Goal: Information Seeking & Learning: Check status

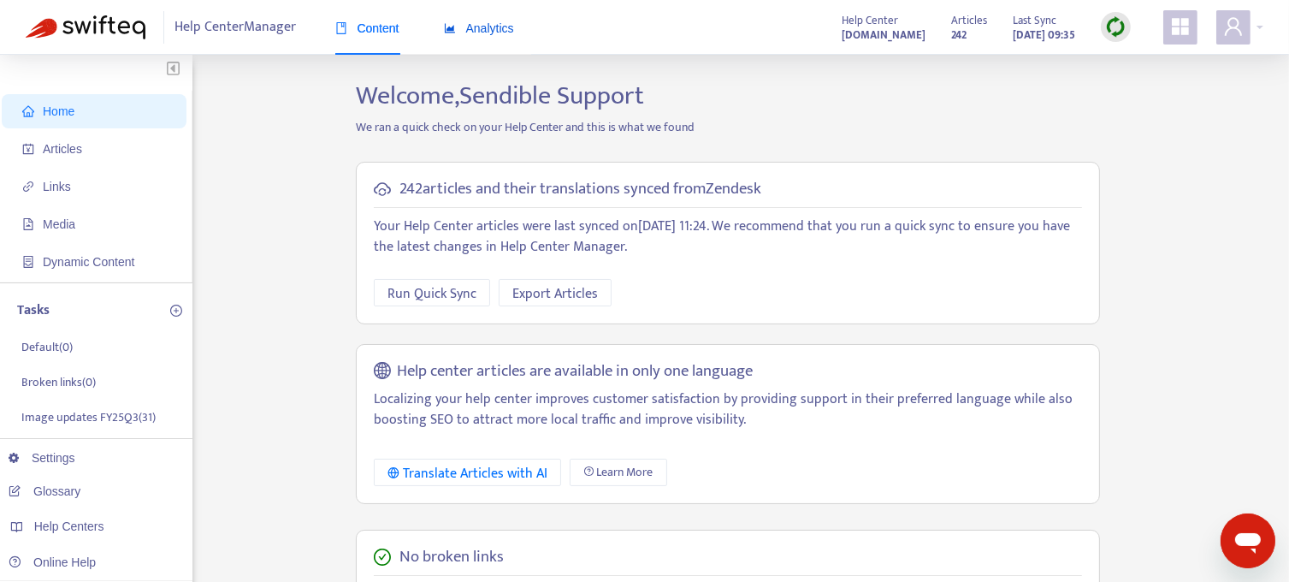
click at [483, 29] on span "Analytics" at bounding box center [479, 28] width 70 height 14
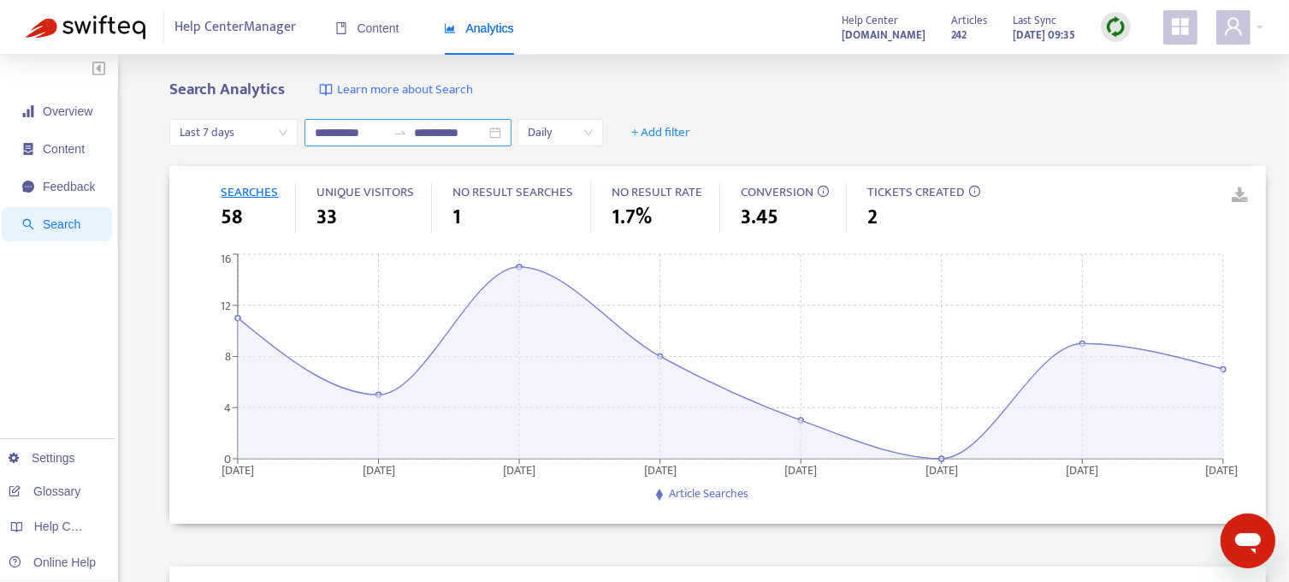
click at [380, 133] on input "**********" at bounding box center [351, 132] width 72 height 19
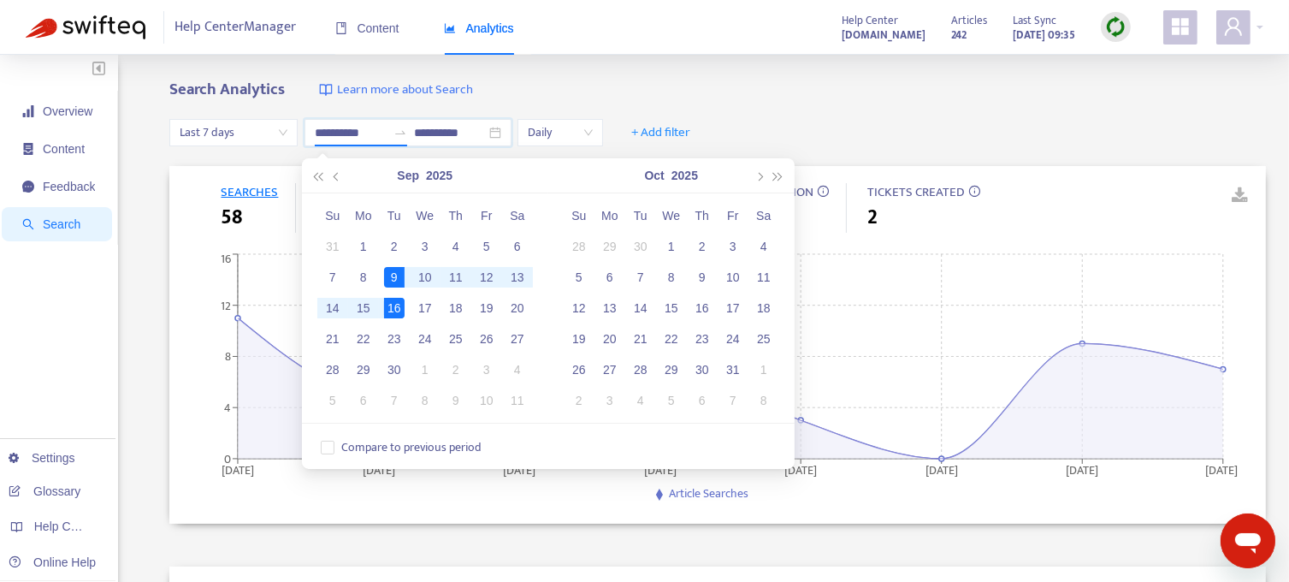
type input "**********"
drag, startPoint x: 337, startPoint y: 447, endPoint x: 444, endPoint y: 394, distance: 119.3
click at [337, 447] on span "Compare to previous period" at bounding box center [411, 447] width 154 height 19
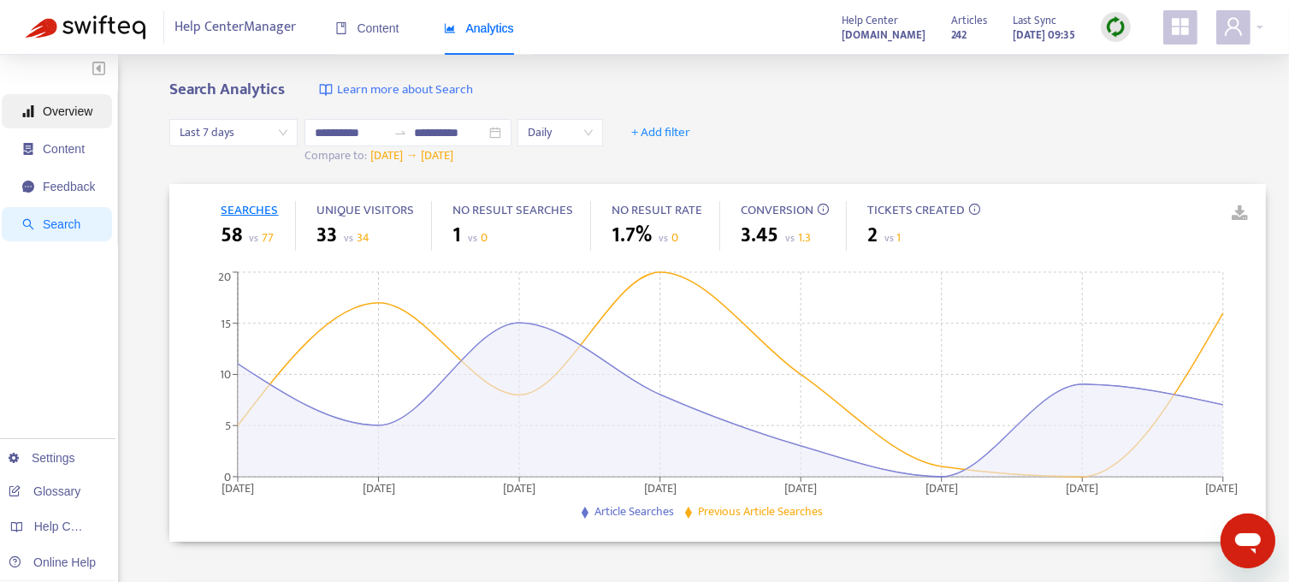
click at [72, 108] on span "Overview" at bounding box center [68, 111] width 50 height 14
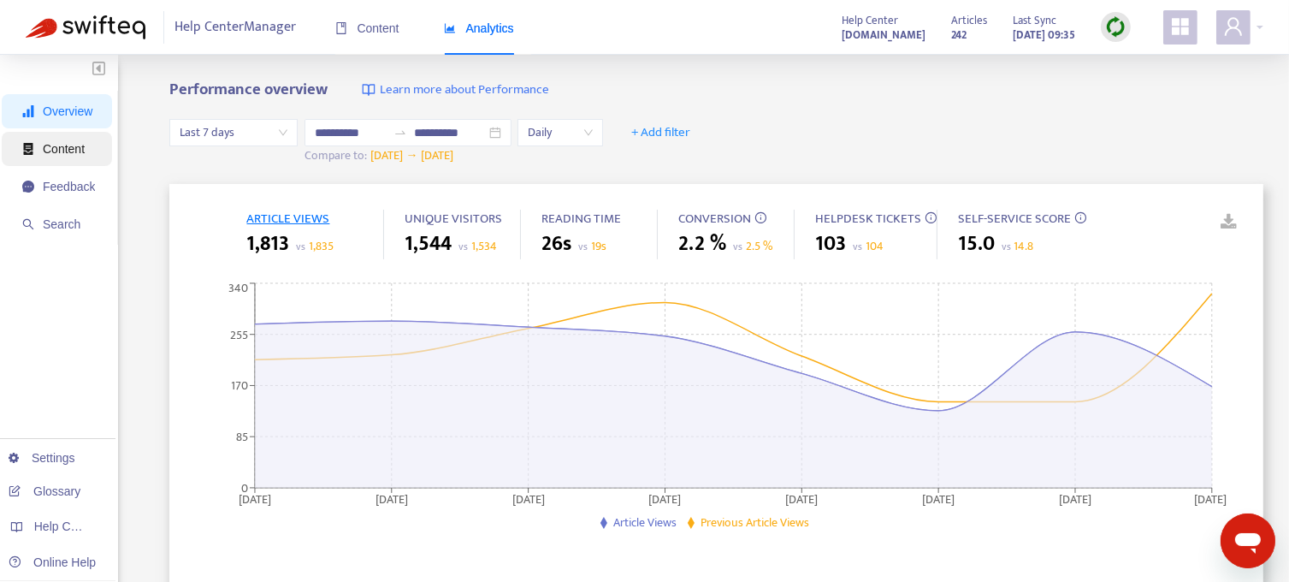
click at [51, 149] on span "Content" at bounding box center [64, 149] width 42 height 14
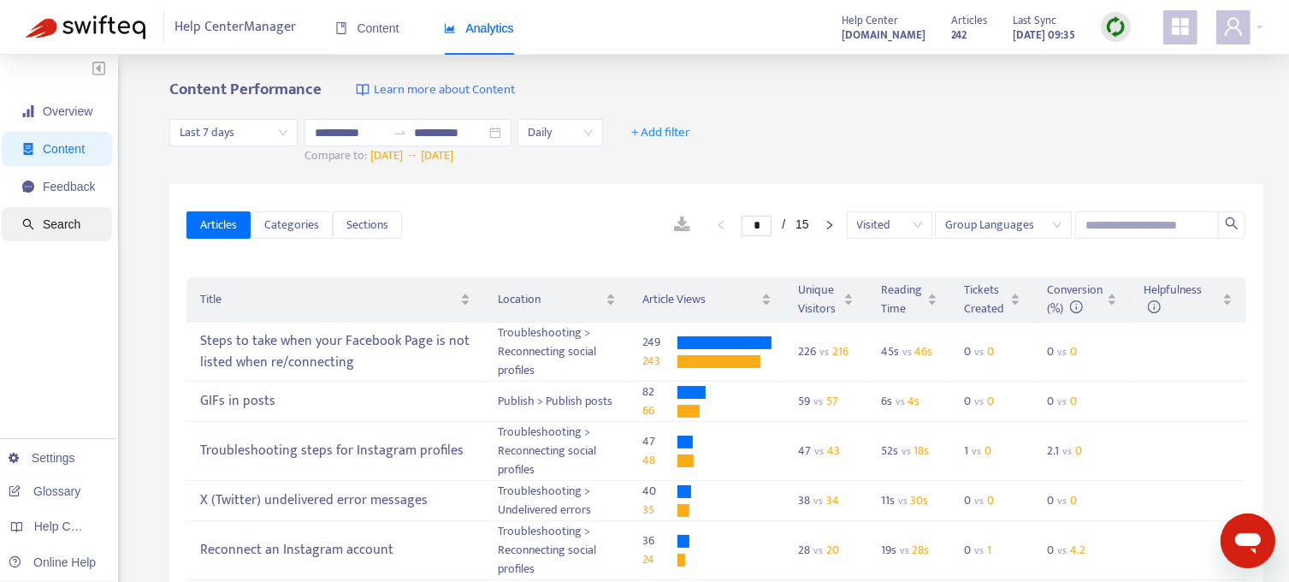
click at [56, 220] on span "Search" at bounding box center [62, 224] width 38 height 14
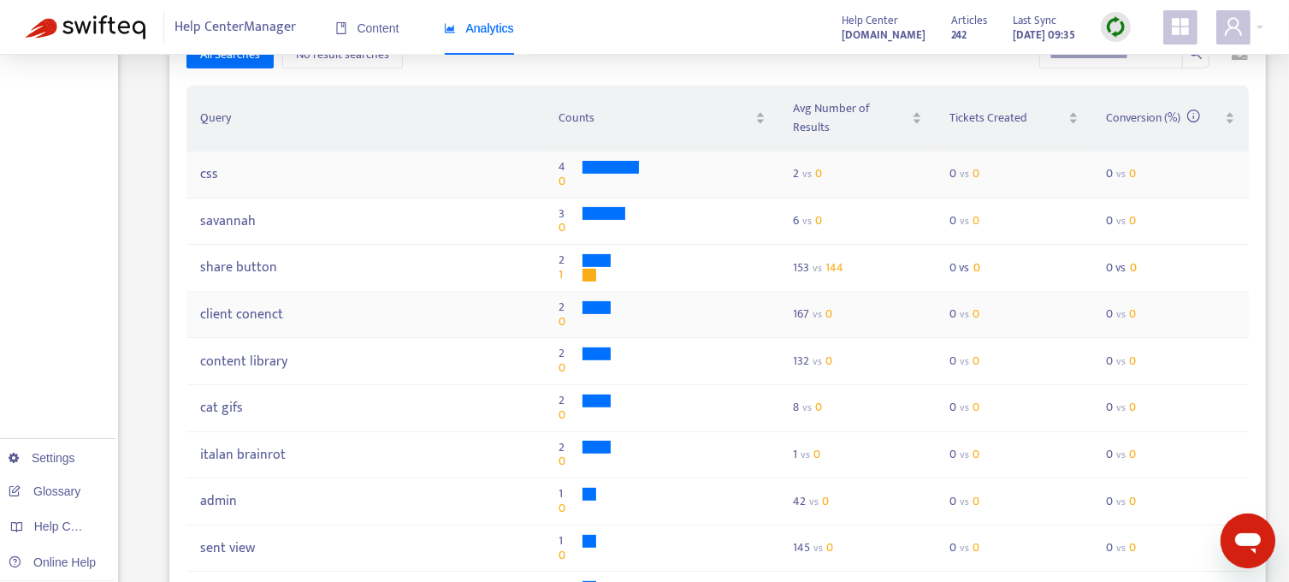
scroll to position [513, 0]
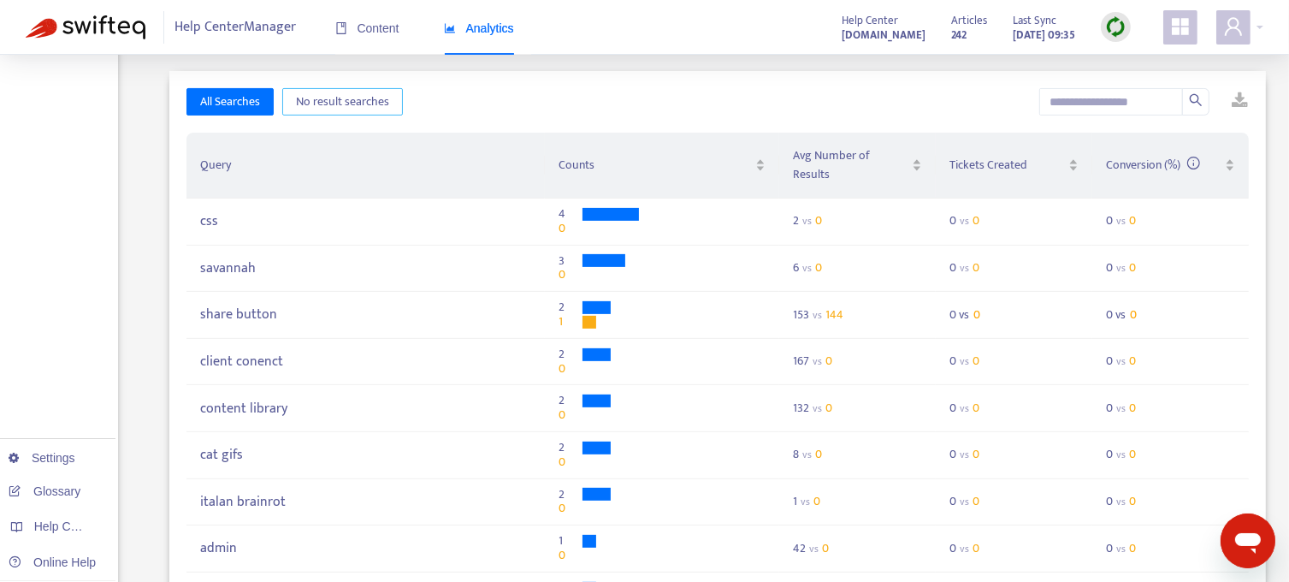
click at [324, 93] on span "No result searches" at bounding box center [342, 101] width 93 height 19
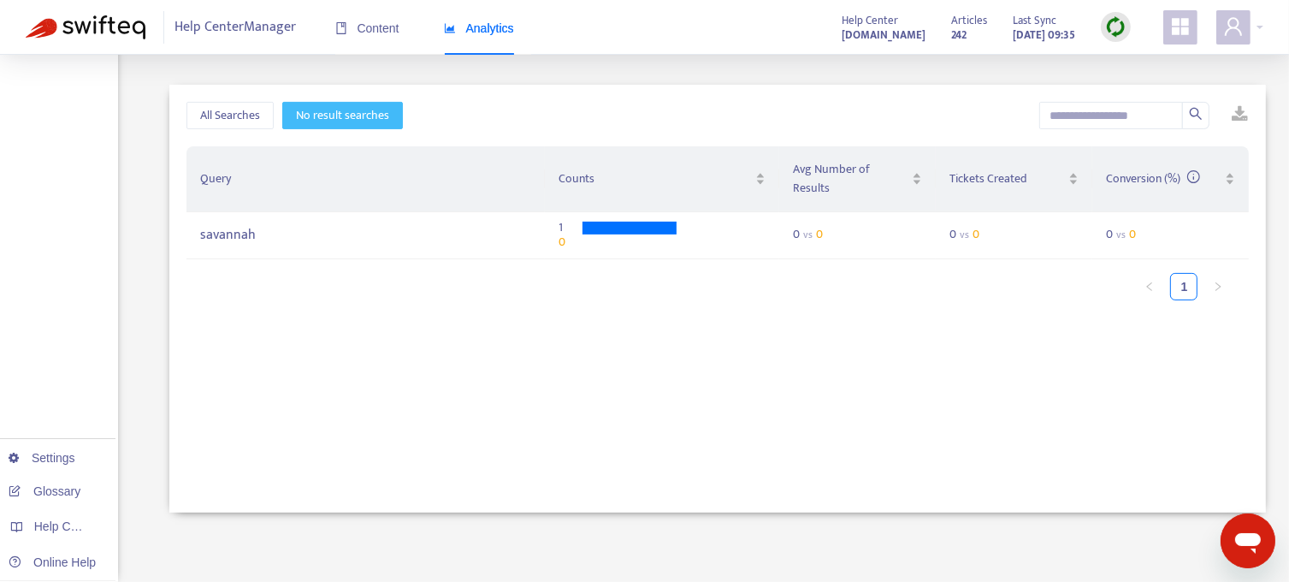
scroll to position [499, 0]
drag, startPoint x: 257, startPoint y: 218, endPoint x: 188, endPoint y: 215, distance: 68.5
click at [188, 215] on td "savannah" at bounding box center [364, 235] width 357 height 47
